Goal: Transaction & Acquisition: Purchase product/service

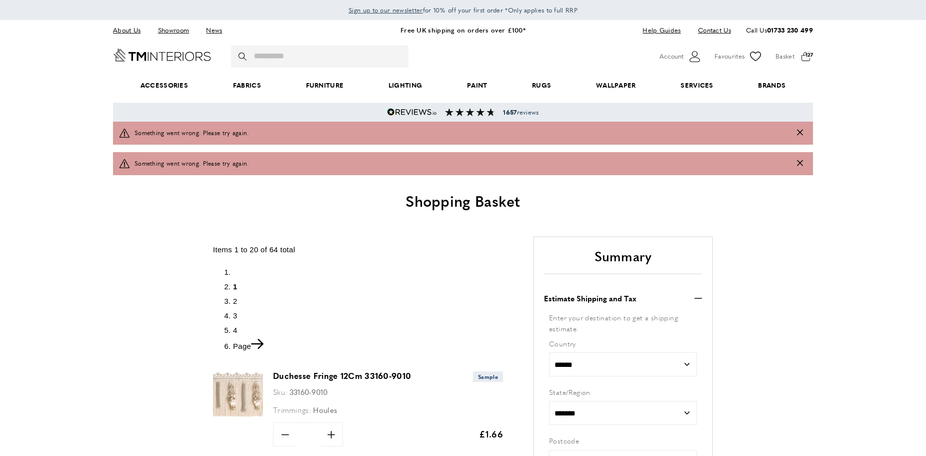
click at [236, 329] on span "4" at bounding box center [235, 330] width 5 height 9
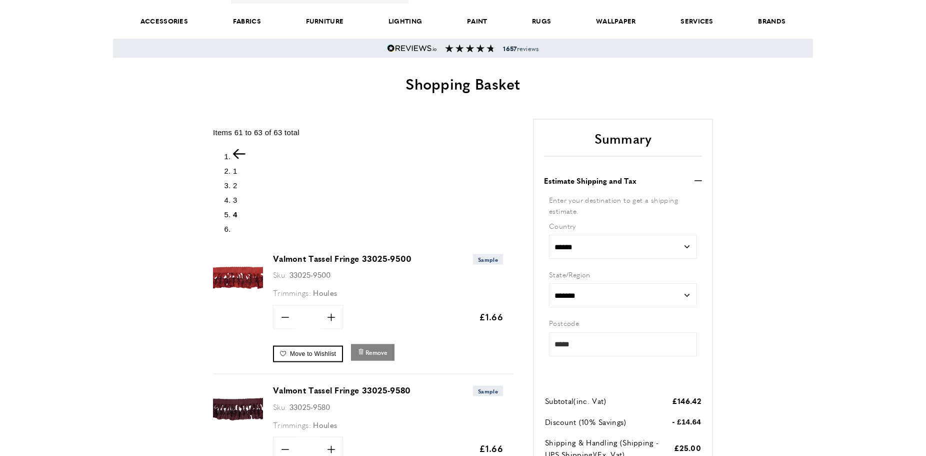
click at [371, 354] on span "Remove" at bounding box center [377, 352] width 22 height 9
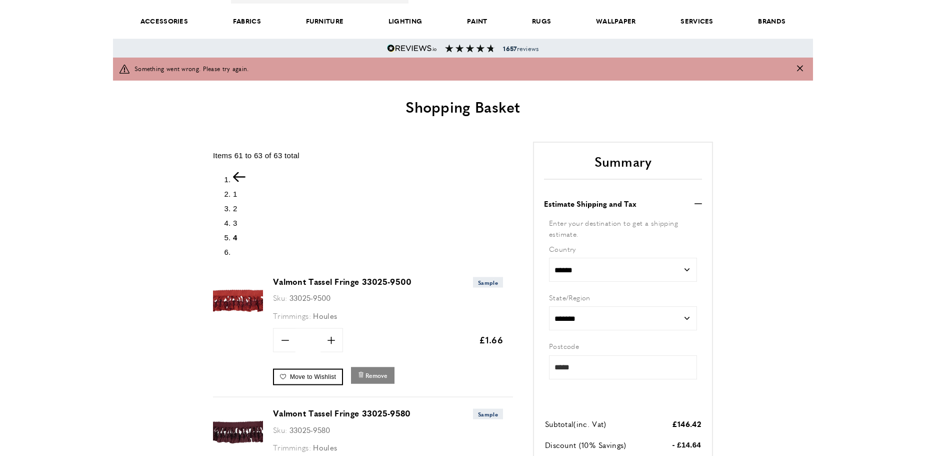
scroll to position [64, 0]
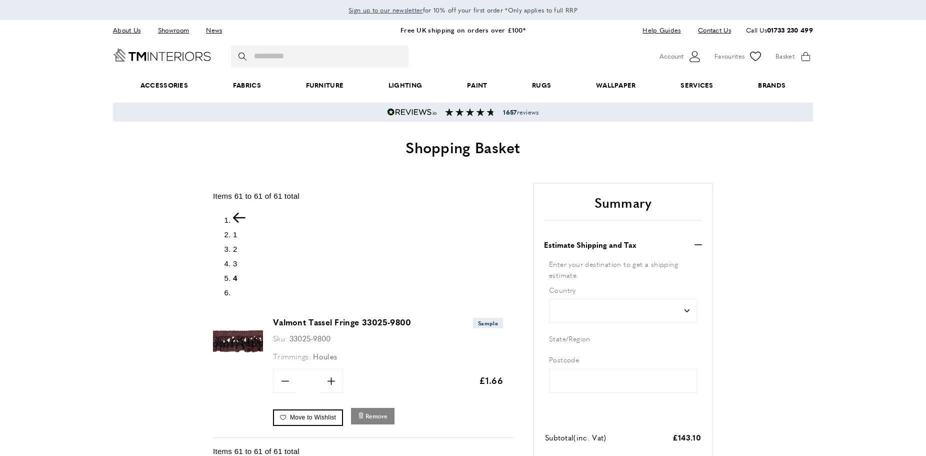
click at [371, 412] on span "Remove" at bounding box center [377, 416] width 22 height 9
type input "*****"
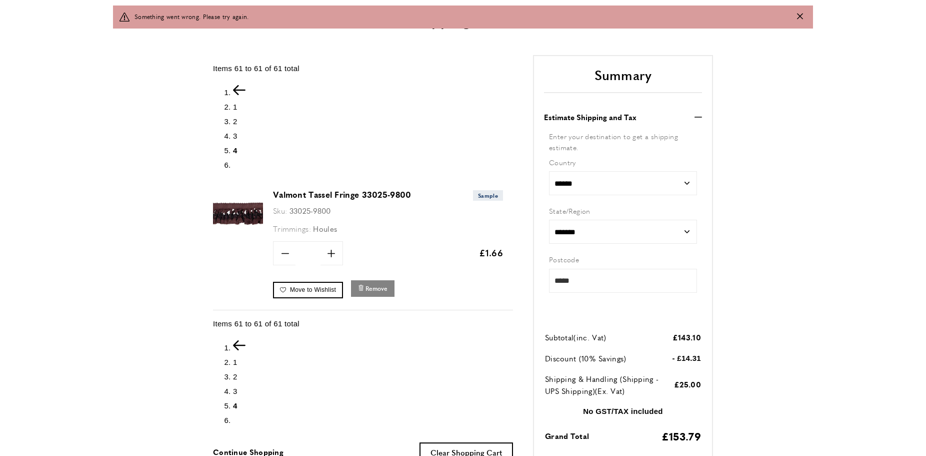
scroll to position [151, 0]
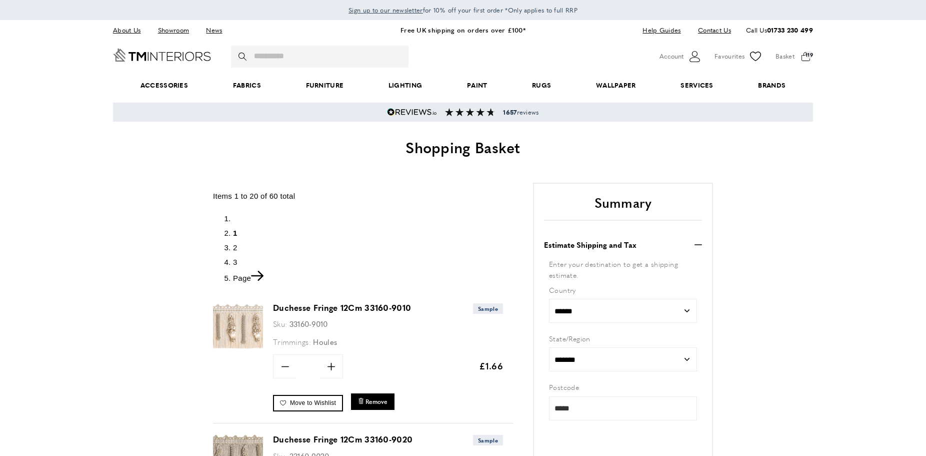
click at [235, 261] on span "3" at bounding box center [235, 262] width 5 height 9
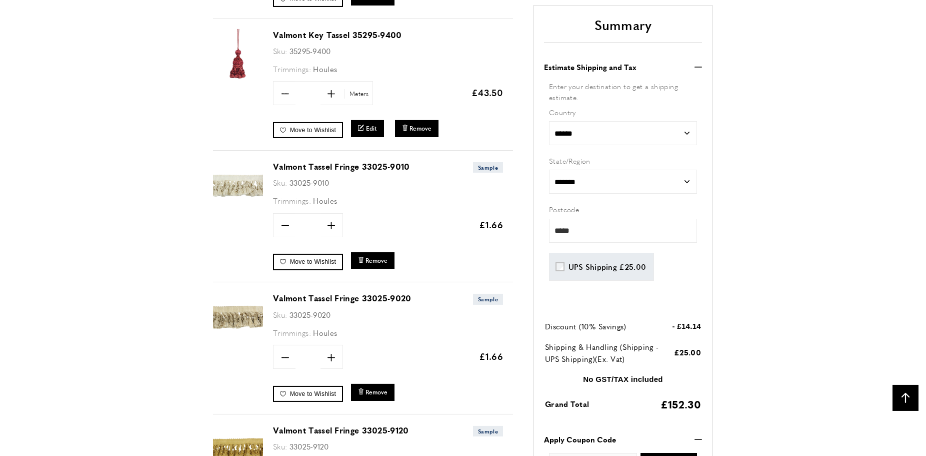
scroll to position [1760, 0]
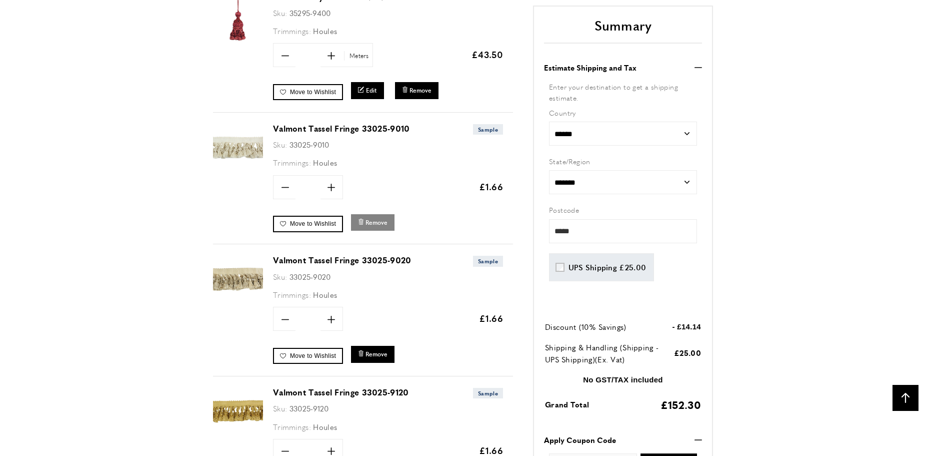
click at [377, 222] on span "Remove" at bounding box center [377, 222] width 22 height 9
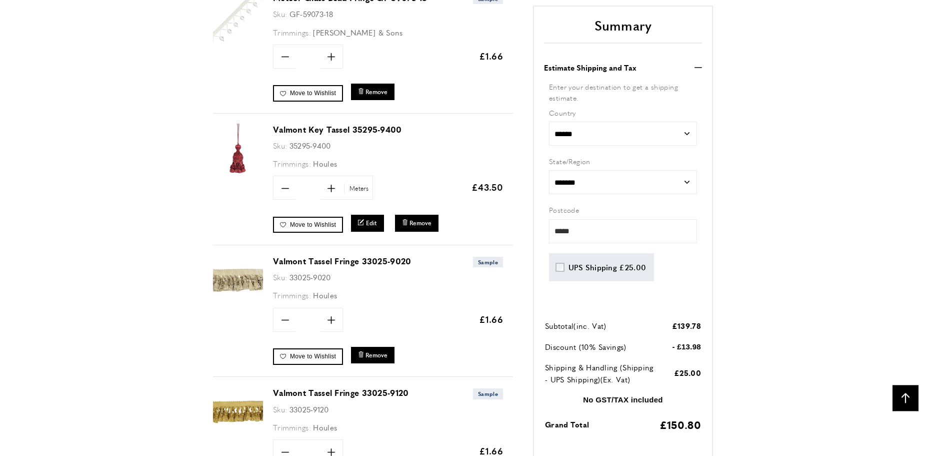
scroll to position [1671, 0]
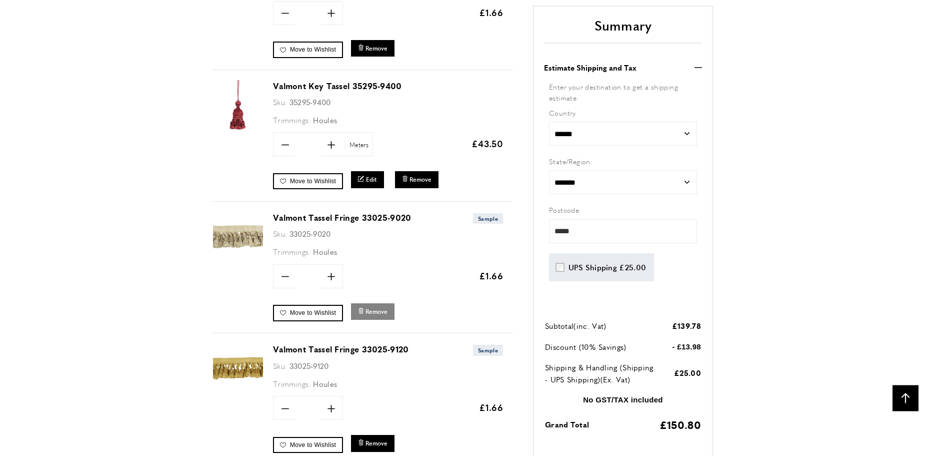
click at [379, 316] on button "bin Remove" at bounding box center [373, 311] width 44 height 17
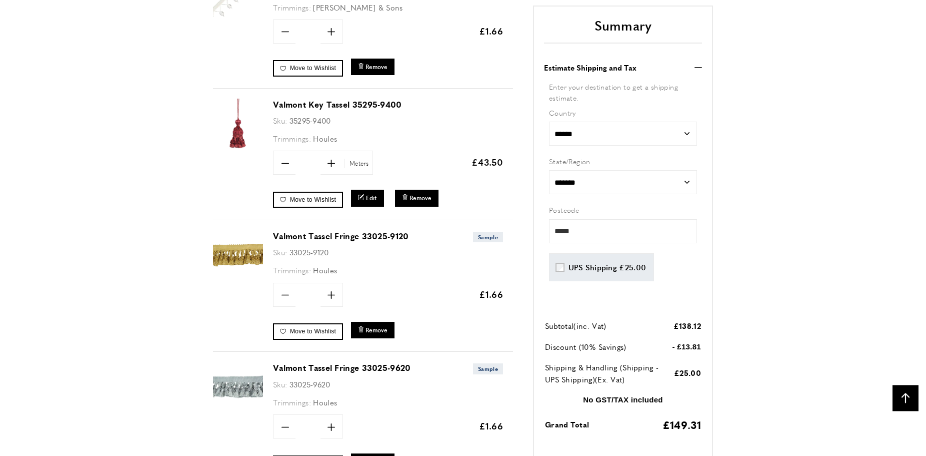
scroll to position [1734, 0]
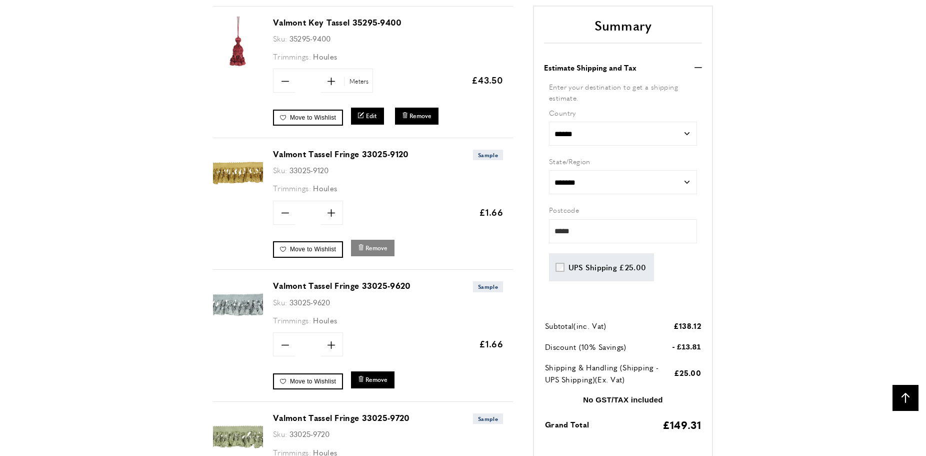
click at [374, 247] on span "Remove" at bounding box center [377, 248] width 22 height 9
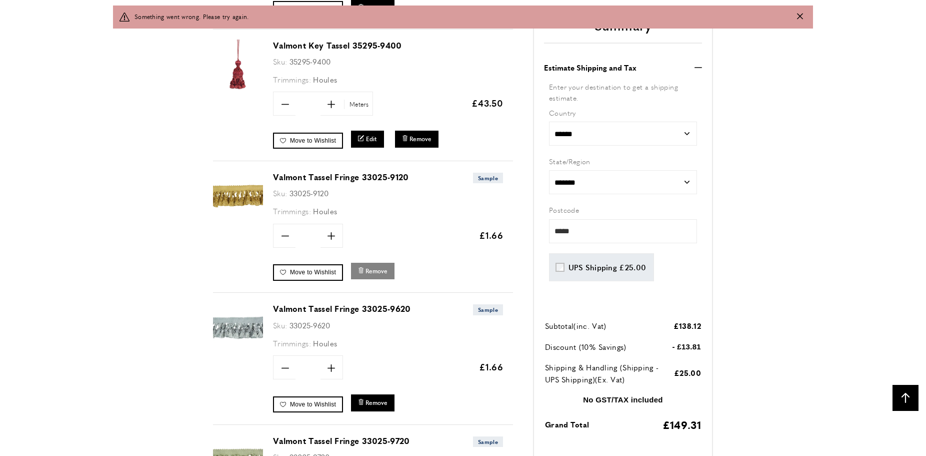
scroll to position [1757, 0]
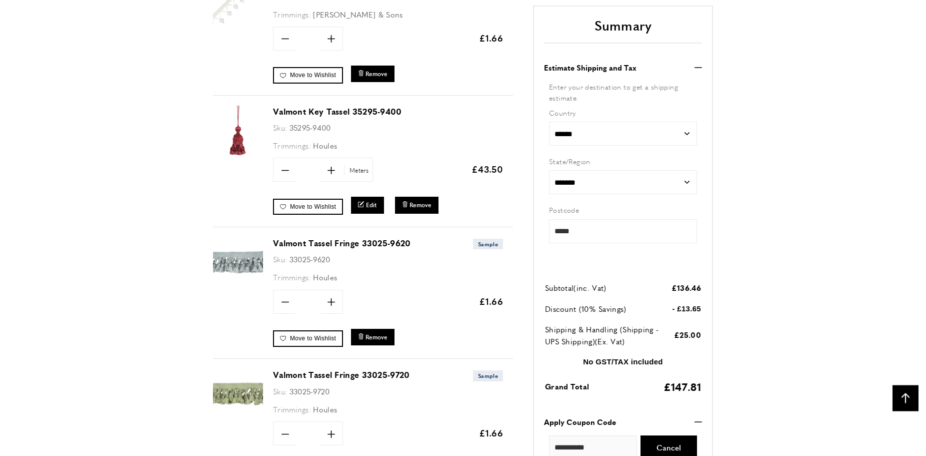
scroll to position [1785, 0]
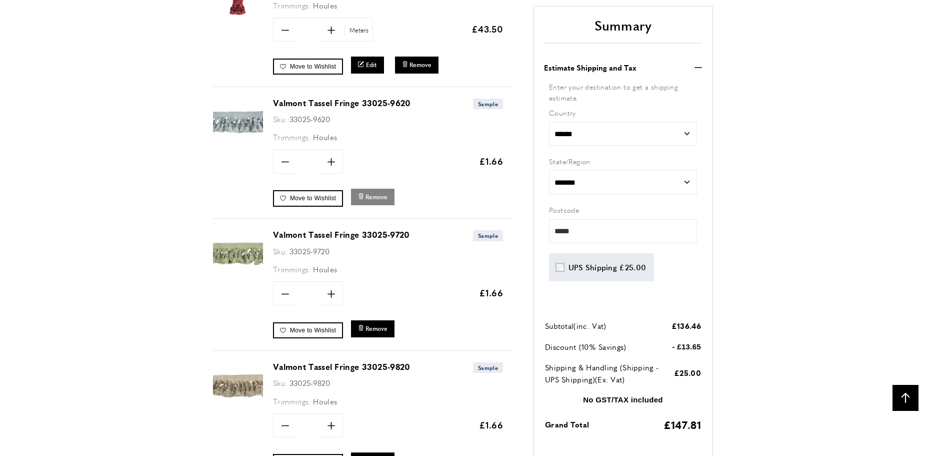
click at [373, 193] on span "Remove" at bounding box center [377, 197] width 22 height 9
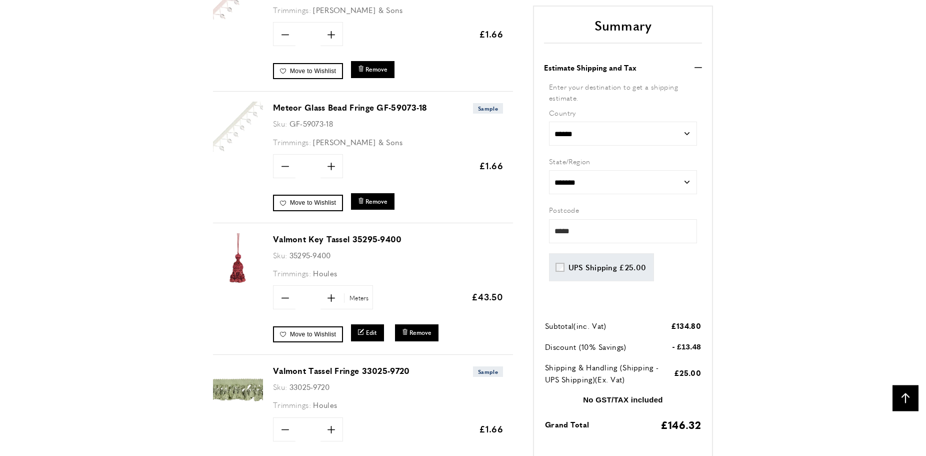
scroll to position [1696, 0]
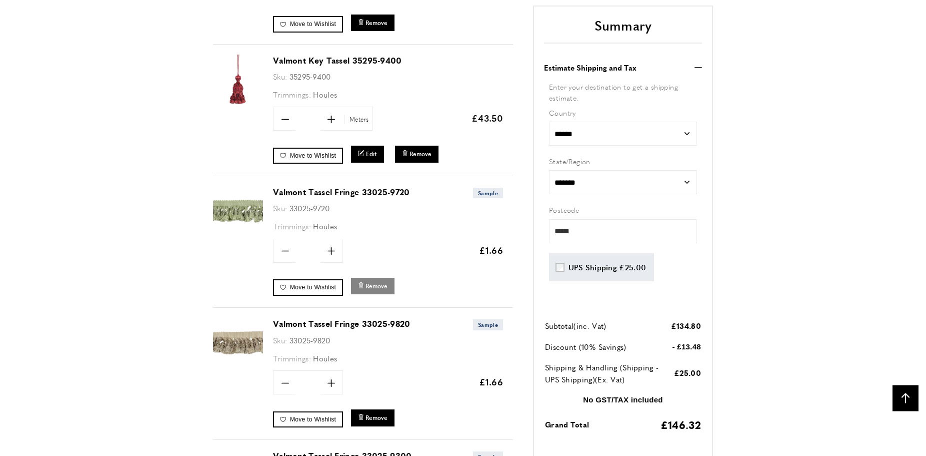
click at [379, 286] on span "Remove" at bounding box center [377, 286] width 22 height 9
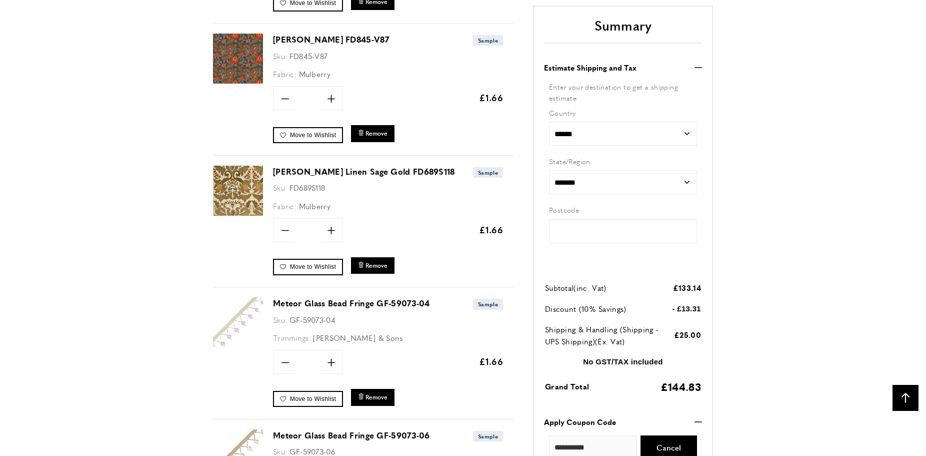
type input "*****"
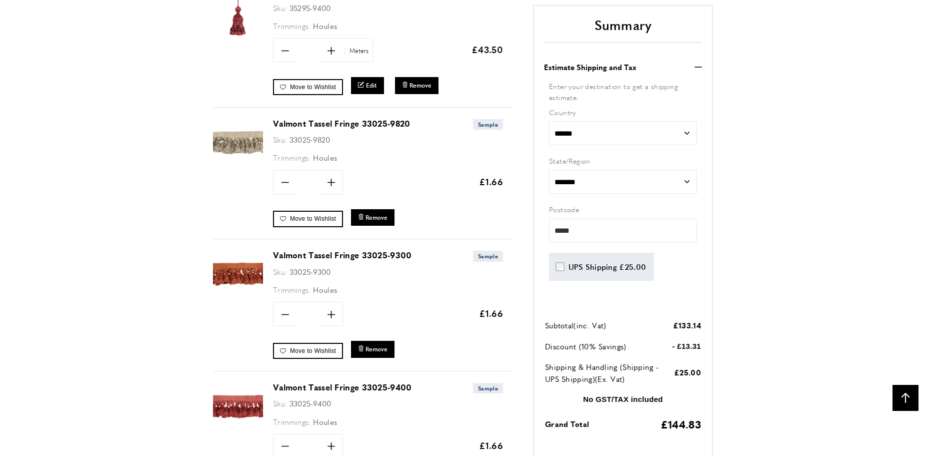
scroll to position [1773, 0]
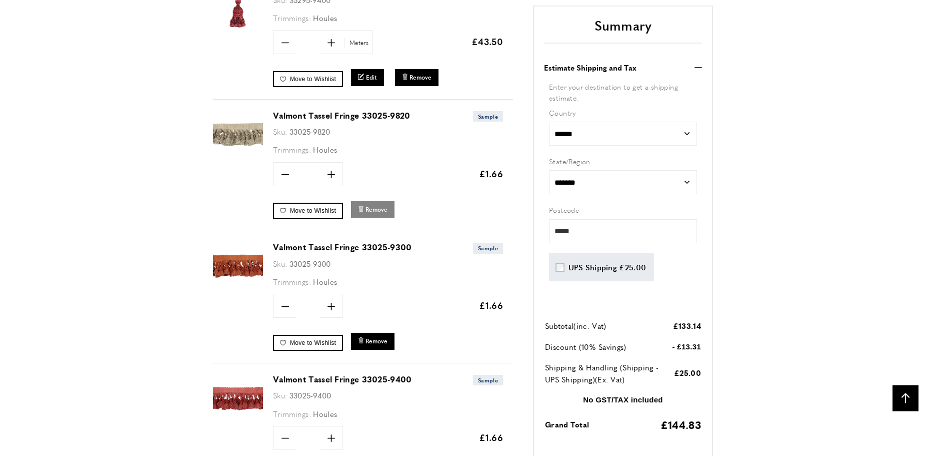
click at [378, 207] on span "Remove" at bounding box center [377, 209] width 22 height 9
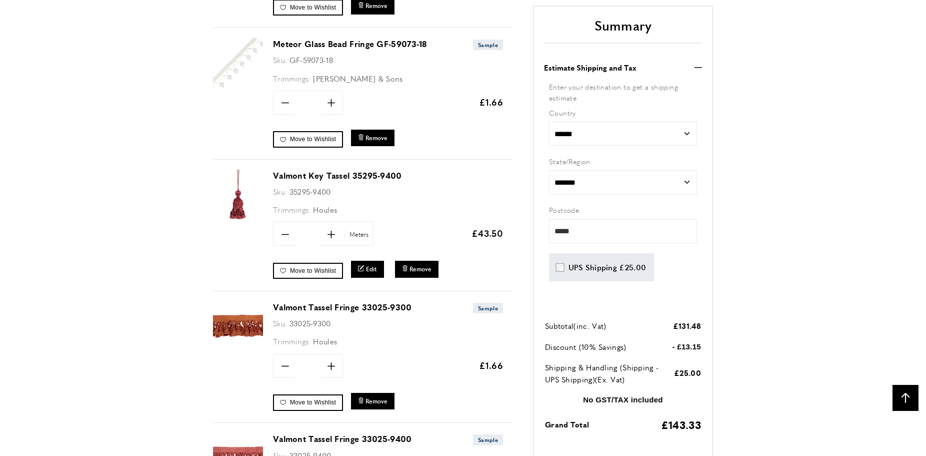
scroll to position [1785, 0]
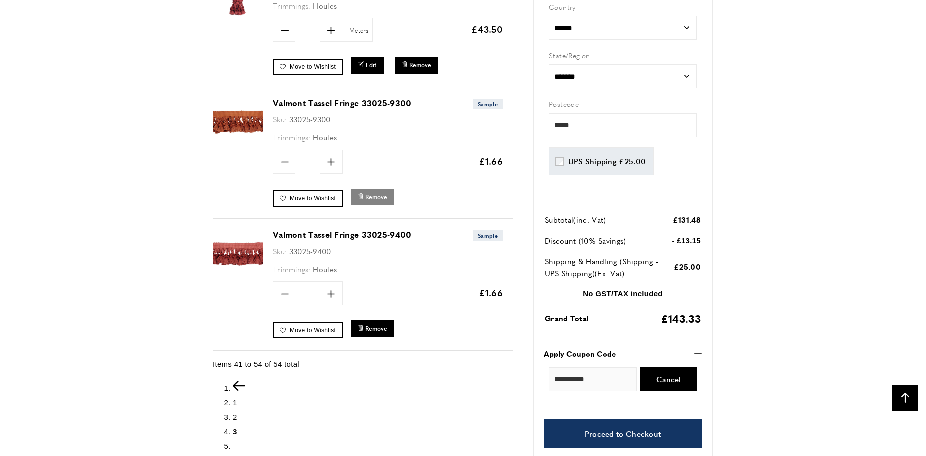
click at [377, 197] on span "Remove" at bounding box center [377, 197] width 22 height 9
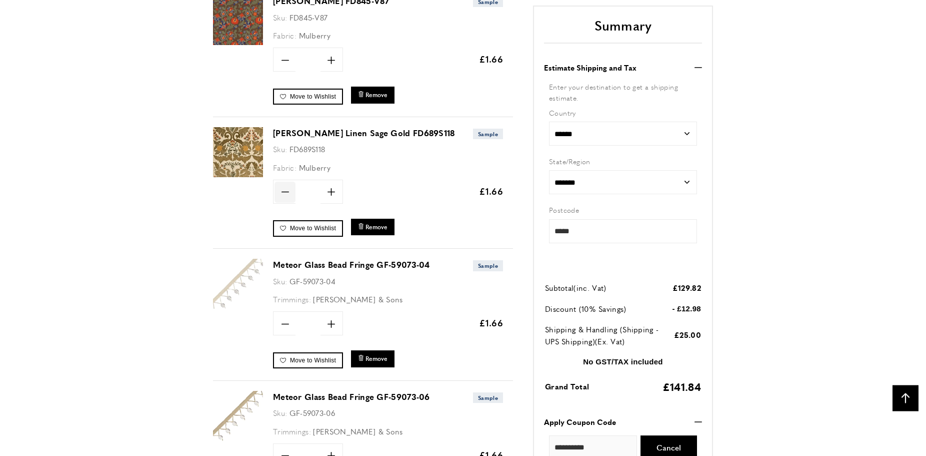
scroll to position [702, 0]
click at [285, 193] on icon "minus" at bounding box center [286, 192] width 8 height 8
type input "*"
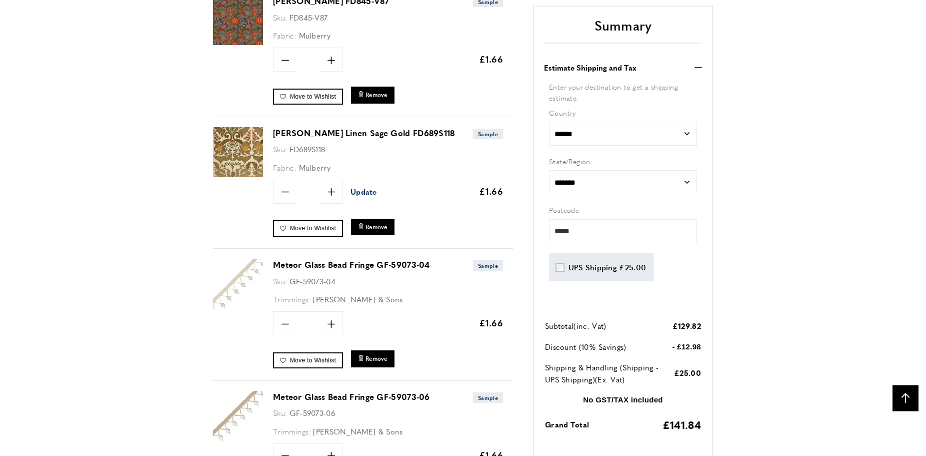
click at [369, 193] on span "Update" at bounding box center [364, 191] width 27 height 11
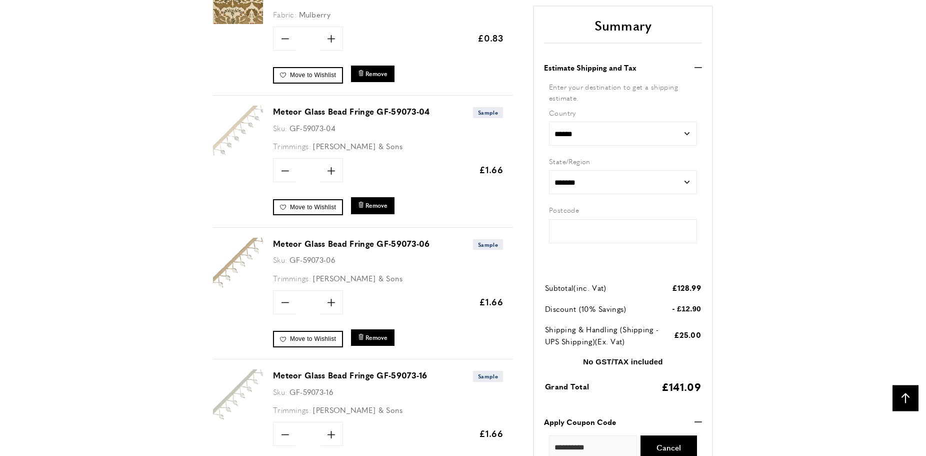
type input "*****"
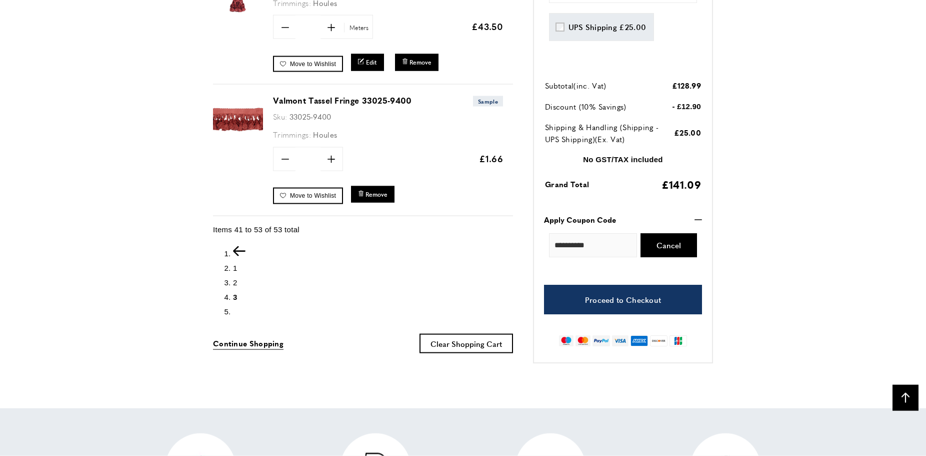
scroll to position [0, 141]
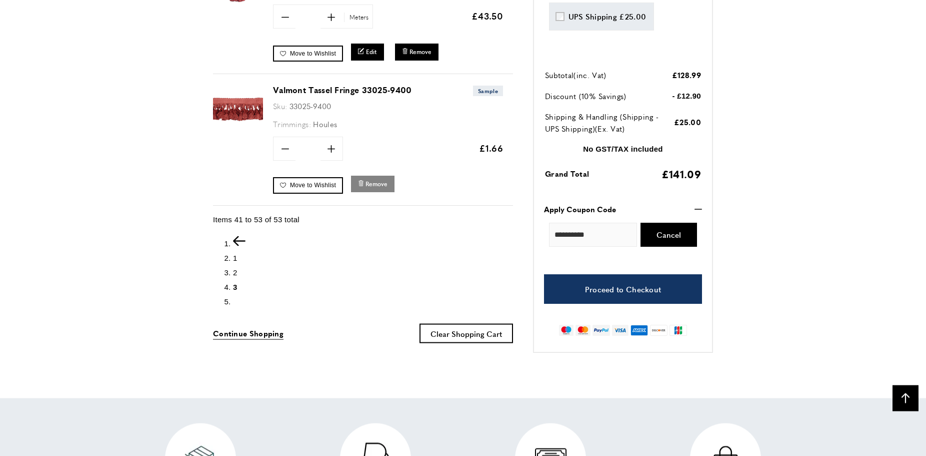
click at [375, 183] on span "Remove" at bounding box center [377, 184] width 22 height 9
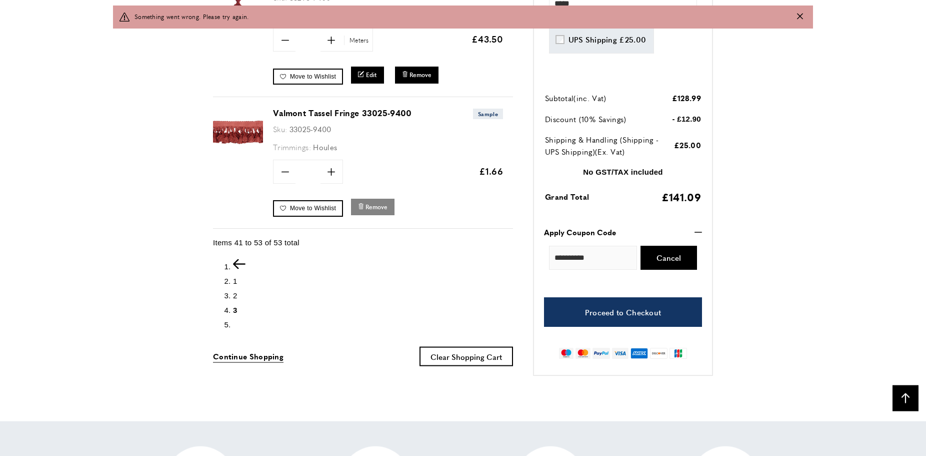
scroll to position [1821, 0]
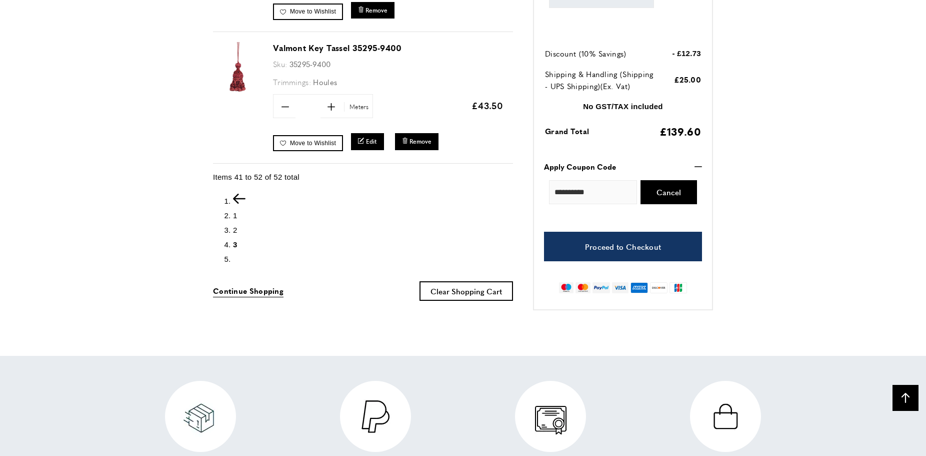
scroll to position [0, 141]
click at [236, 227] on span "2" at bounding box center [235, 230] width 5 height 9
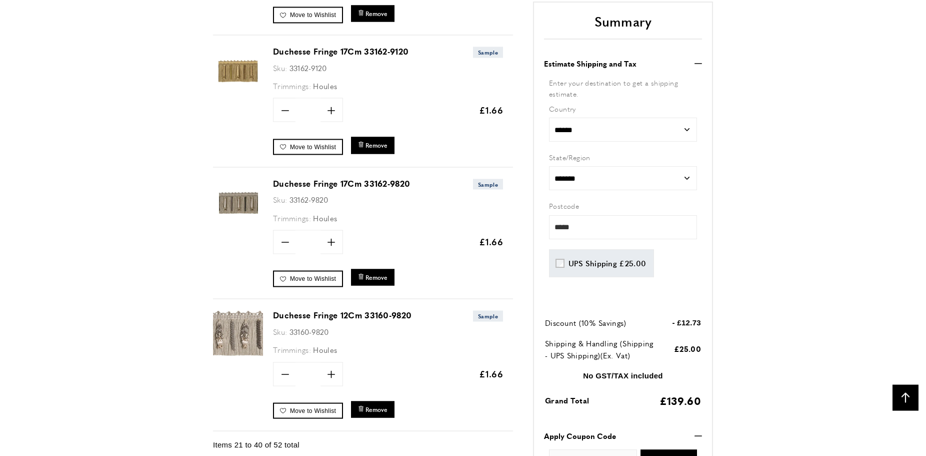
scroll to position [0, 704]
click at [284, 178] on link "Duchesse Fringe 17Cm 33162-9820" at bounding box center [341, 184] width 137 height 12
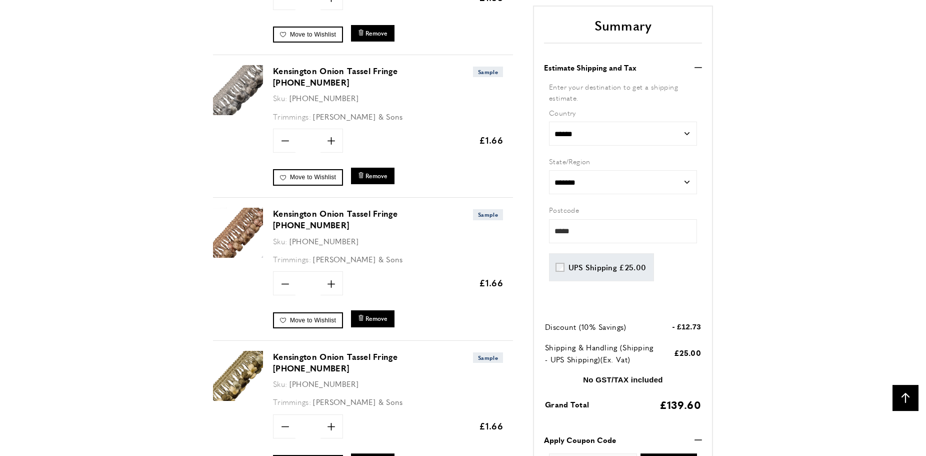
scroll to position [1696, 0]
